Goal: Find specific page/section: Find specific page/section

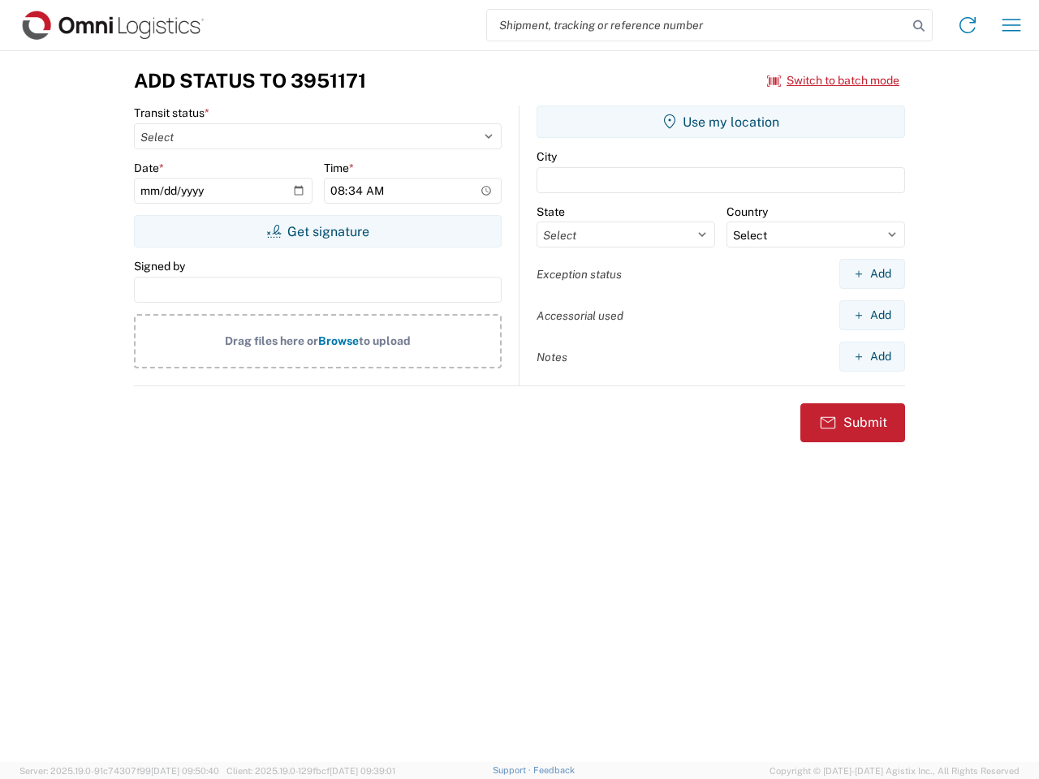
click at [697, 25] on input "search" at bounding box center [697, 25] width 420 height 31
click at [919, 26] on icon at bounding box center [919, 26] width 23 height 23
click at [968, 25] on icon at bounding box center [968, 25] width 26 height 26
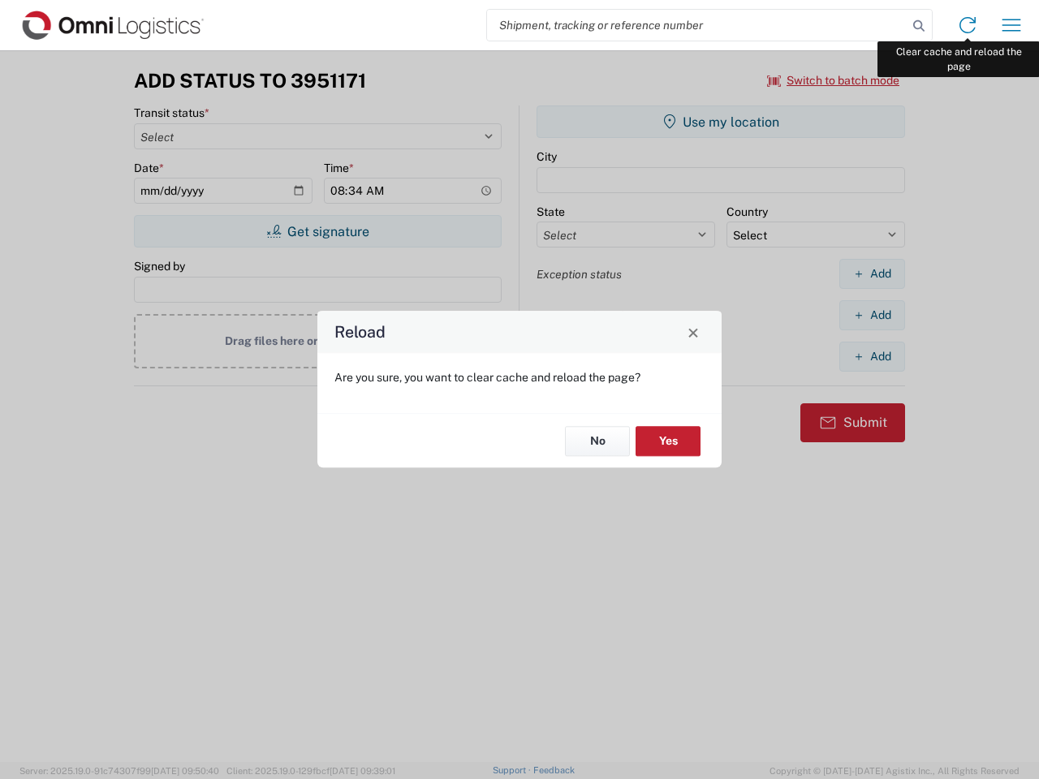
click at [1011, 25] on div "Reload Are you sure, you want to clear cache and reload the page? No Yes" at bounding box center [519, 389] width 1039 height 779
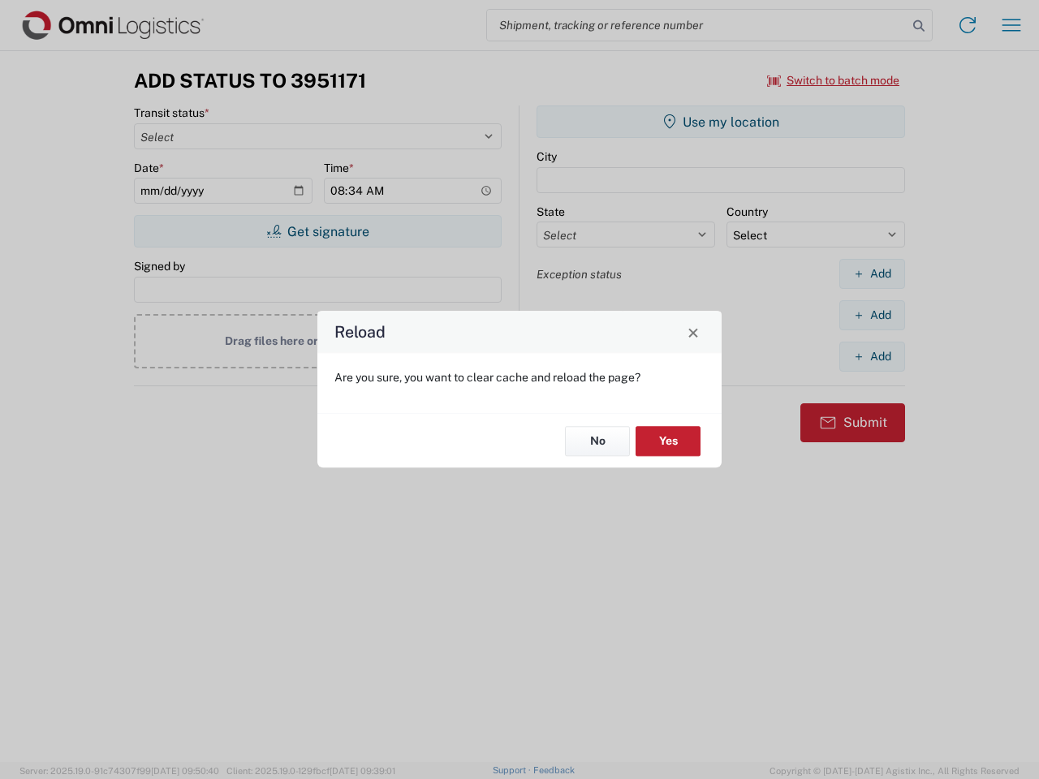
click at [834, 80] on div "Reload Are you sure, you want to clear cache and reload the page? No Yes" at bounding box center [519, 389] width 1039 height 779
click at [317, 231] on div "Reload Are you sure, you want to clear cache and reload the page? No Yes" at bounding box center [519, 389] width 1039 height 779
click at [721, 122] on div "Reload Are you sure, you want to clear cache and reload the page? No Yes" at bounding box center [519, 389] width 1039 height 779
click at [872, 274] on div "Reload Are you sure, you want to clear cache and reload the page? No Yes" at bounding box center [519, 389] width 1039 height 779
click at [872, 315] on div "Reload Are you sure, you want to clear cache and reload the page? No Yes" at bounding box center [519, 389] width 1039 height 779
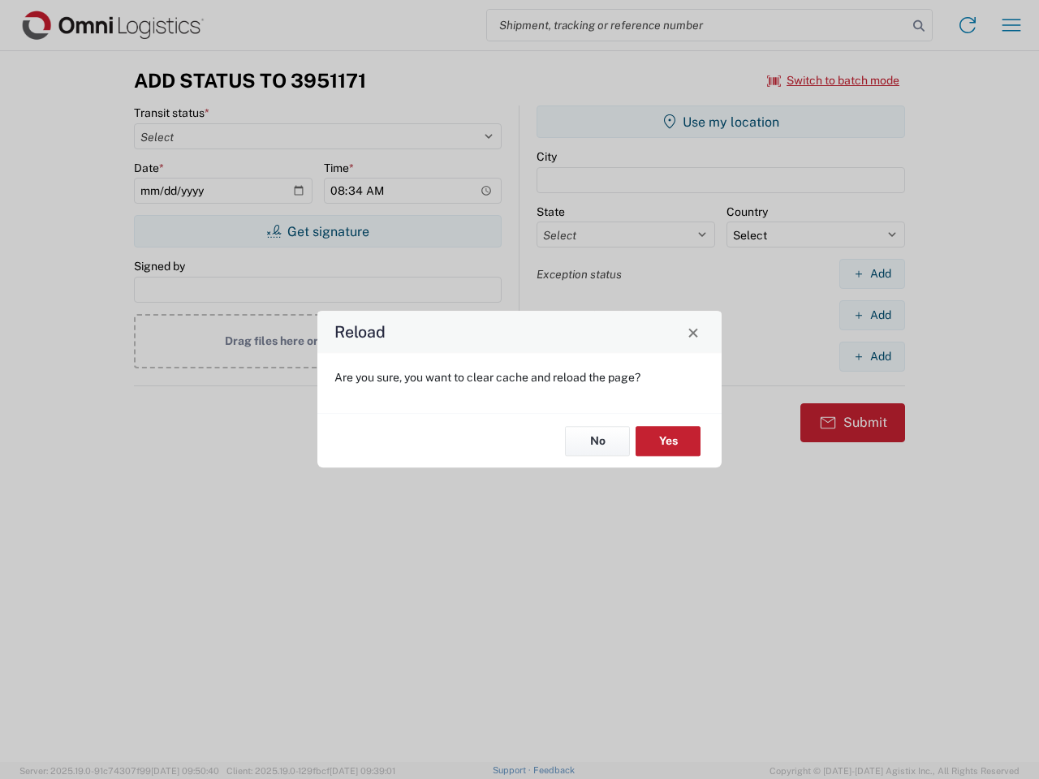
click at [872, 356] on div "Reload Are you sure, you want to clear cache and reload the page? No Yes" at bounding box center [519, 389] width 1039 height 779
